Goal: Task Accomplishment & Management: Manage account settings

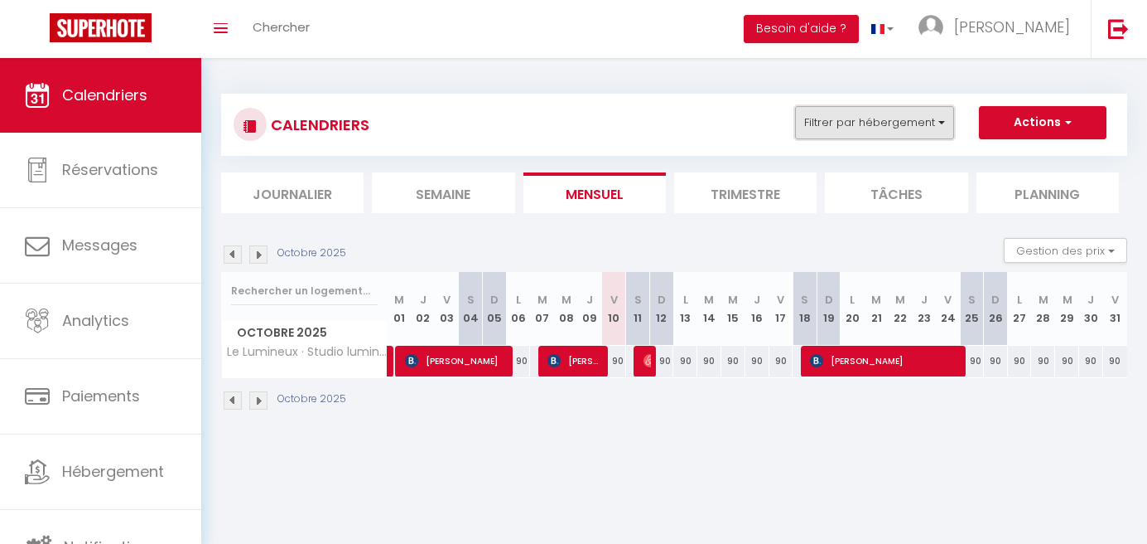
click at [920, 124] on button "Filtrer par hébergement" at bounding box center [874, 122] width 159 height 33
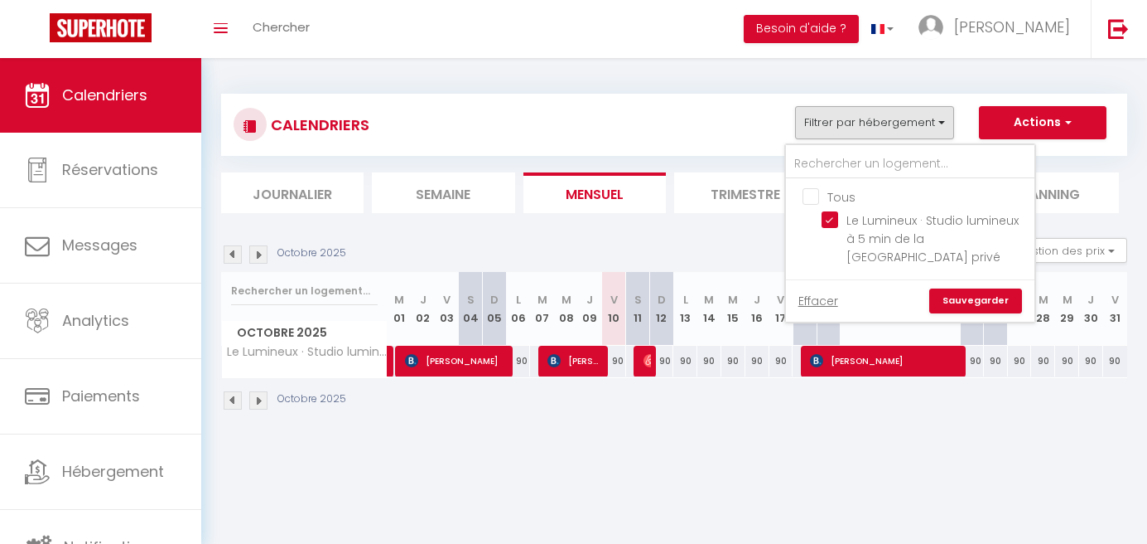
click at [974, 300] on link "Sauvegarder" at bounding box center [976, 300] width 93 height 25
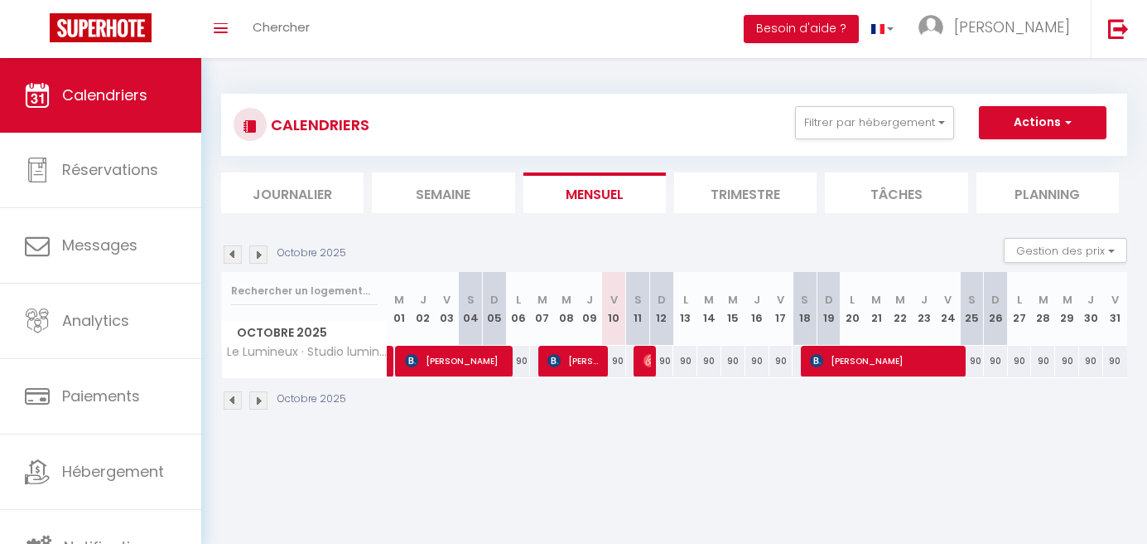
click at [528, 360] on div "90" at bounding box center [519, 360] width 24 height 31
type input "90"
type input "Lun 06 Octobre 2025"
type input "[DATE] Octobre 2025"
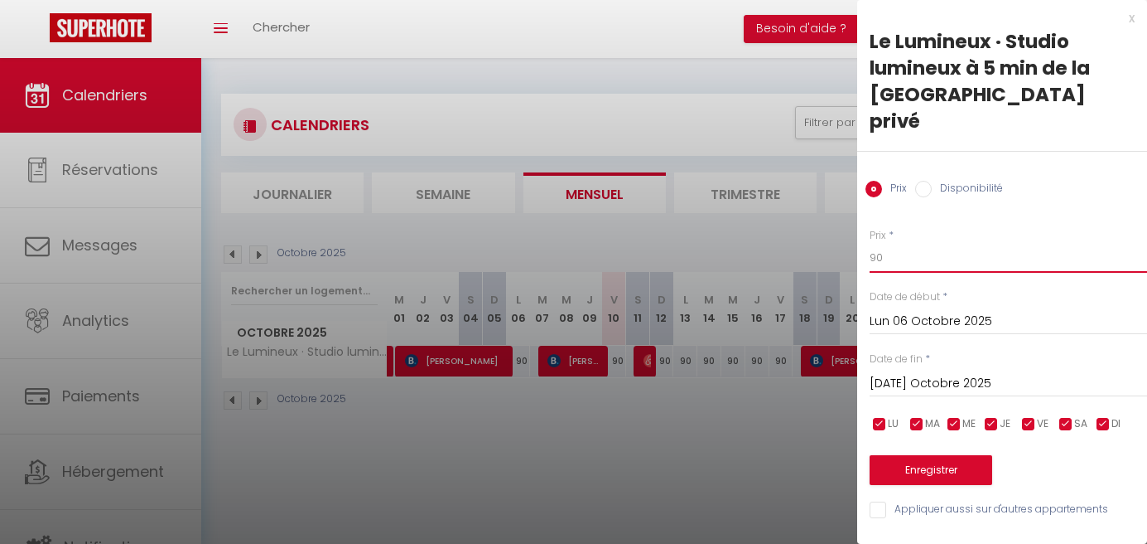
click at [891, 243] on input "90" at bounding box center [1009, 258] width 278 height 30
type input "9"
type input "70"
click at [936, 455] on button "Enregistrer" at bounding box center [931, 470] width 123 height 30
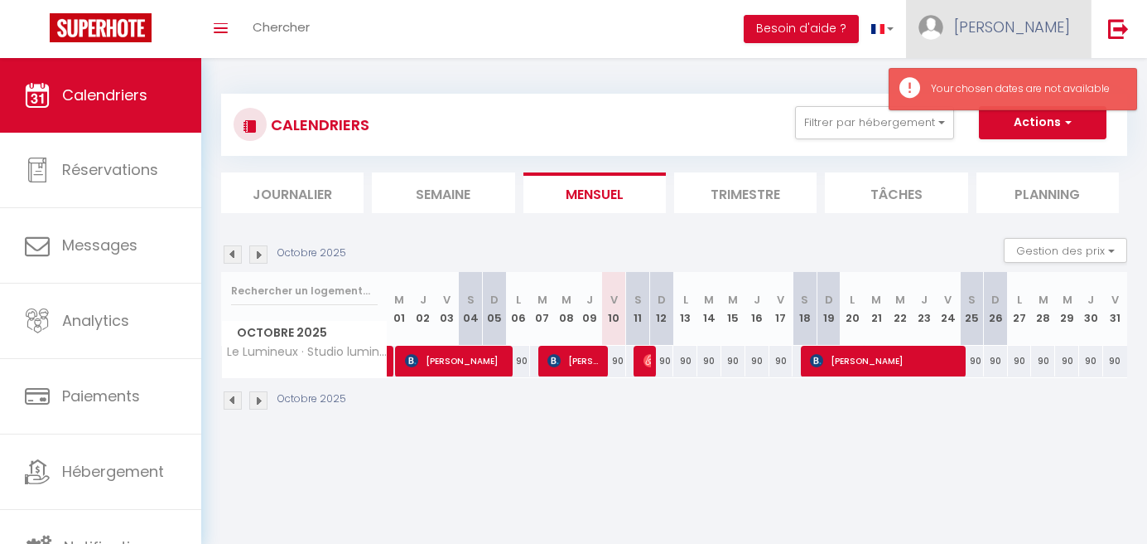
click at [944, 27] on img at bounding box center [931, 27] width 25 height 25
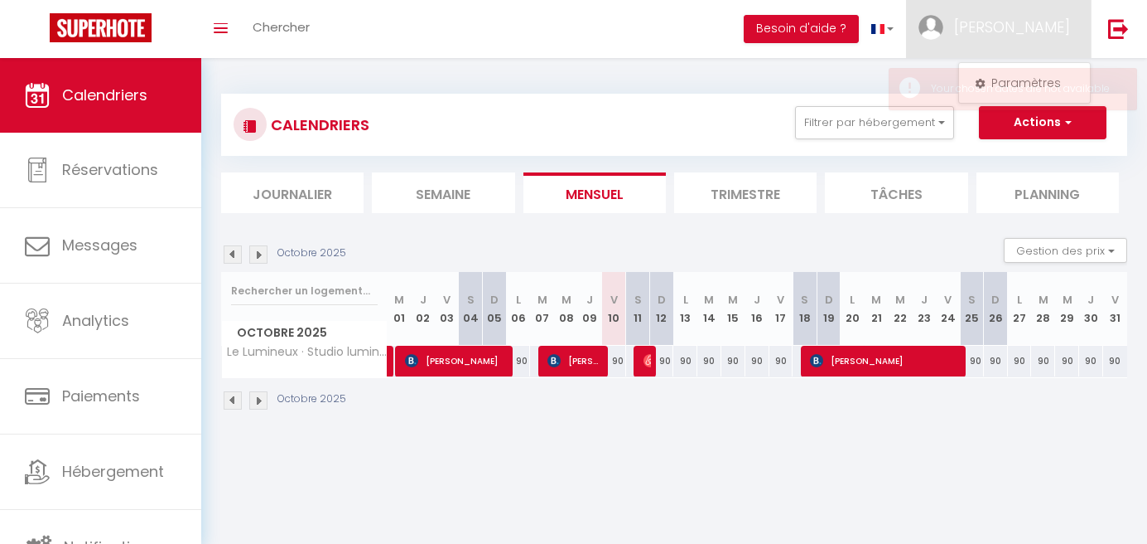
click at [528, 360] on div "90" at bounding box center [519, 360] width 24 height 31
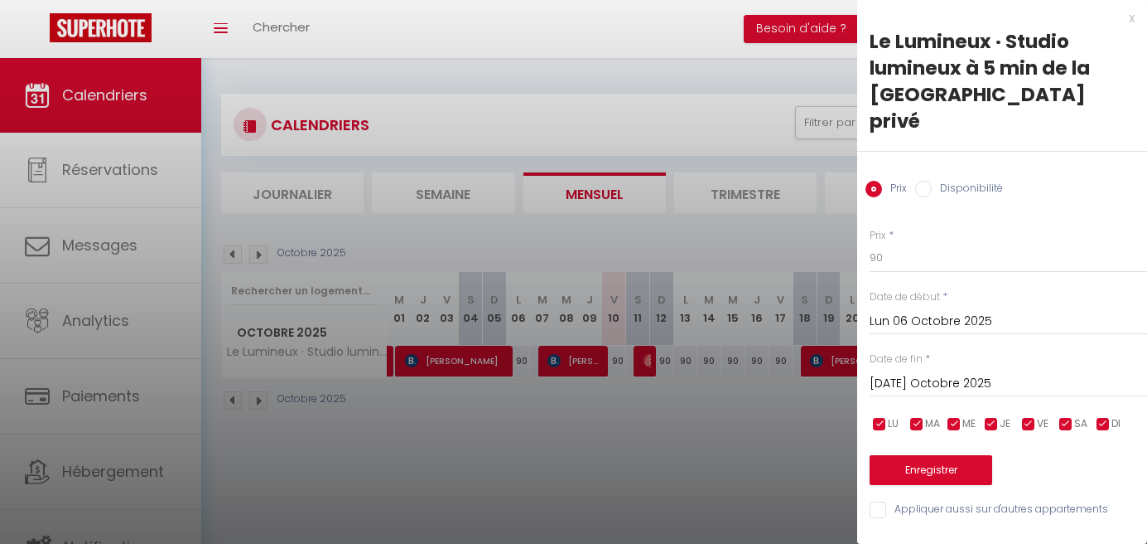
click at [701, 436] on div at bounding box center [573, 272] width 1147 height 544
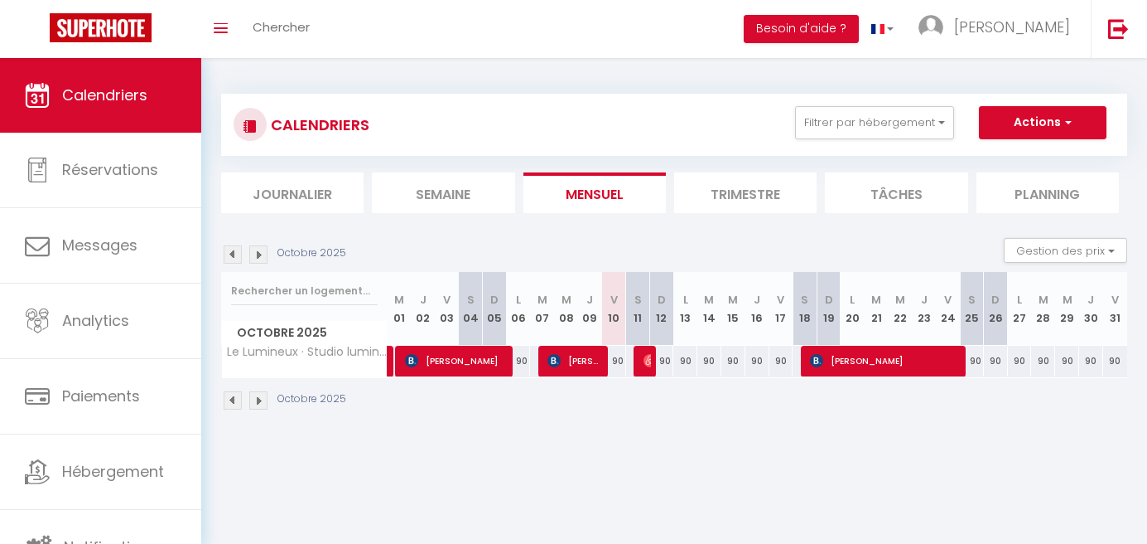
click at [624, 362] on div "90" at bounding box center [614, 360] width 24 height 31
type input "90"
type input "Ven 10 Octobre 2025"
type input "Sam 11 Octobre 2025"
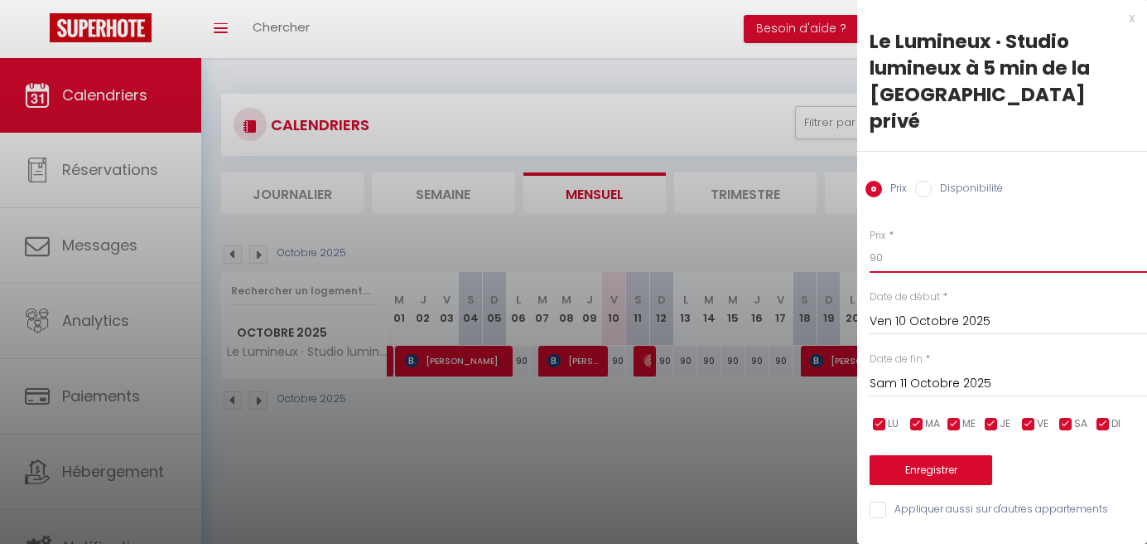
click at [913, 243] on input "90" at bounding box center [1009, 258] width 278 height 30
type input "9"
type input "6"
type input "70"
click at [925, 455] on button "Enregistrer" at bounding box center [931, 470] width 123 height 30
